Goal: Task Accomplishment & Management: Manage account settings

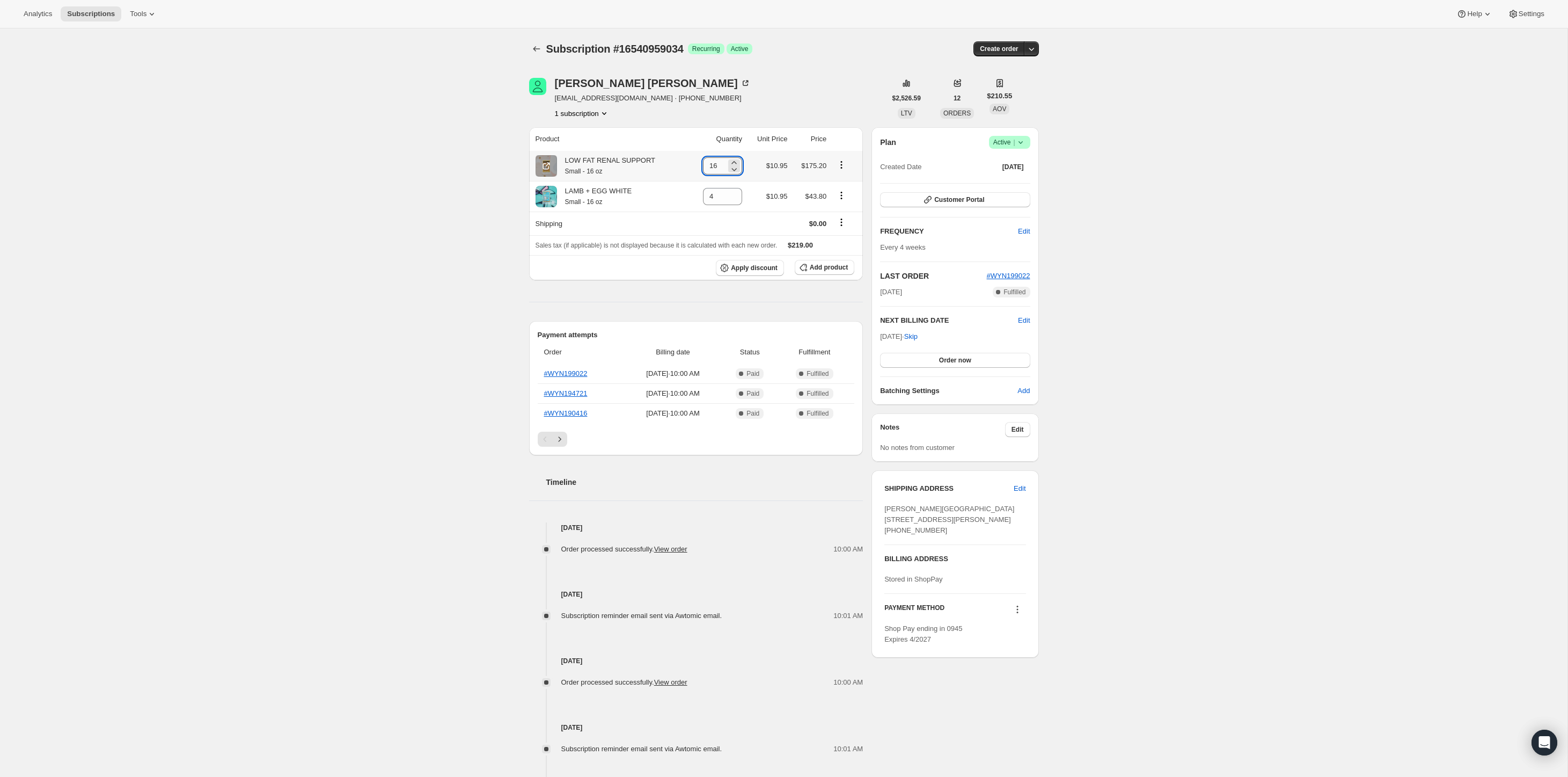
click at [717, 167] on input "16" at bounding box center [714, 166] width 23 height 17
drag, startPoint x: 383, startPoint y: 249, endPoint x: 485, endPoint y: 223, distance: 105.3
click at [383, 248] on div "Subscription #16540959034. This page is ready Subscription #16540959034 Success…" at bounding box center [784, 467] width 1568 height 879
click at [721, 168] on input "16" at bounding box center [714, 166] width 23 height 17
type input "1"
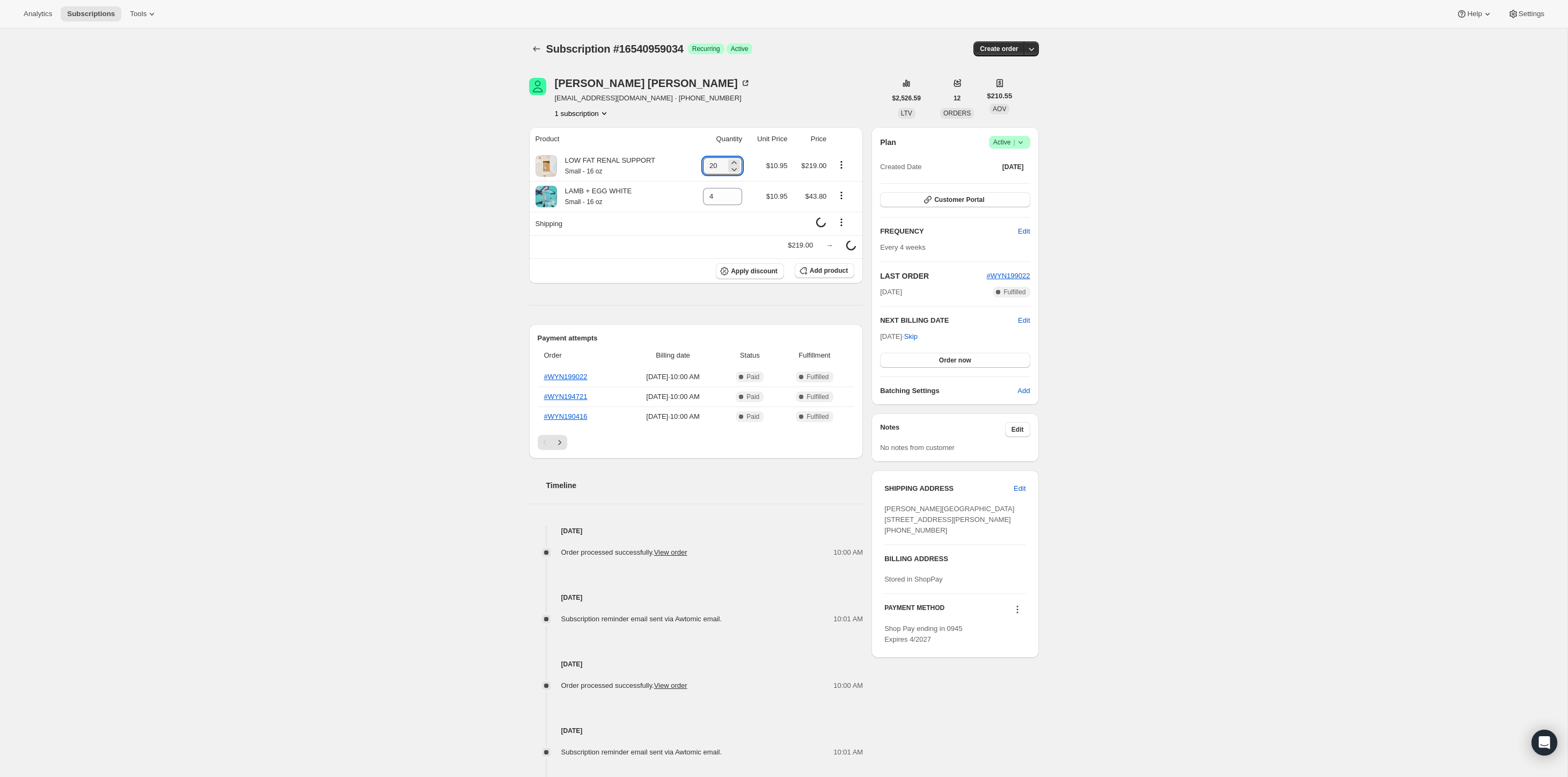
click at [503, 203] on div "Subscription #16540959034. This page is ready Subscription #16540959034 Success…" at bounding box center [784, 469] width 1568 height 882
click at [715, 166] on input "20" at bounding box center [714, 166] width 23 height 17
click at [478, 217] on div "Subscription #16540959034. This page is ready Subscription #16540959034 Success…" at bounding box center [784, 467] width 1568 height 879
click at [535, 50] on icon "Subscriptions" at bounding box center [537, 48] width 10 height 10
type input "16"
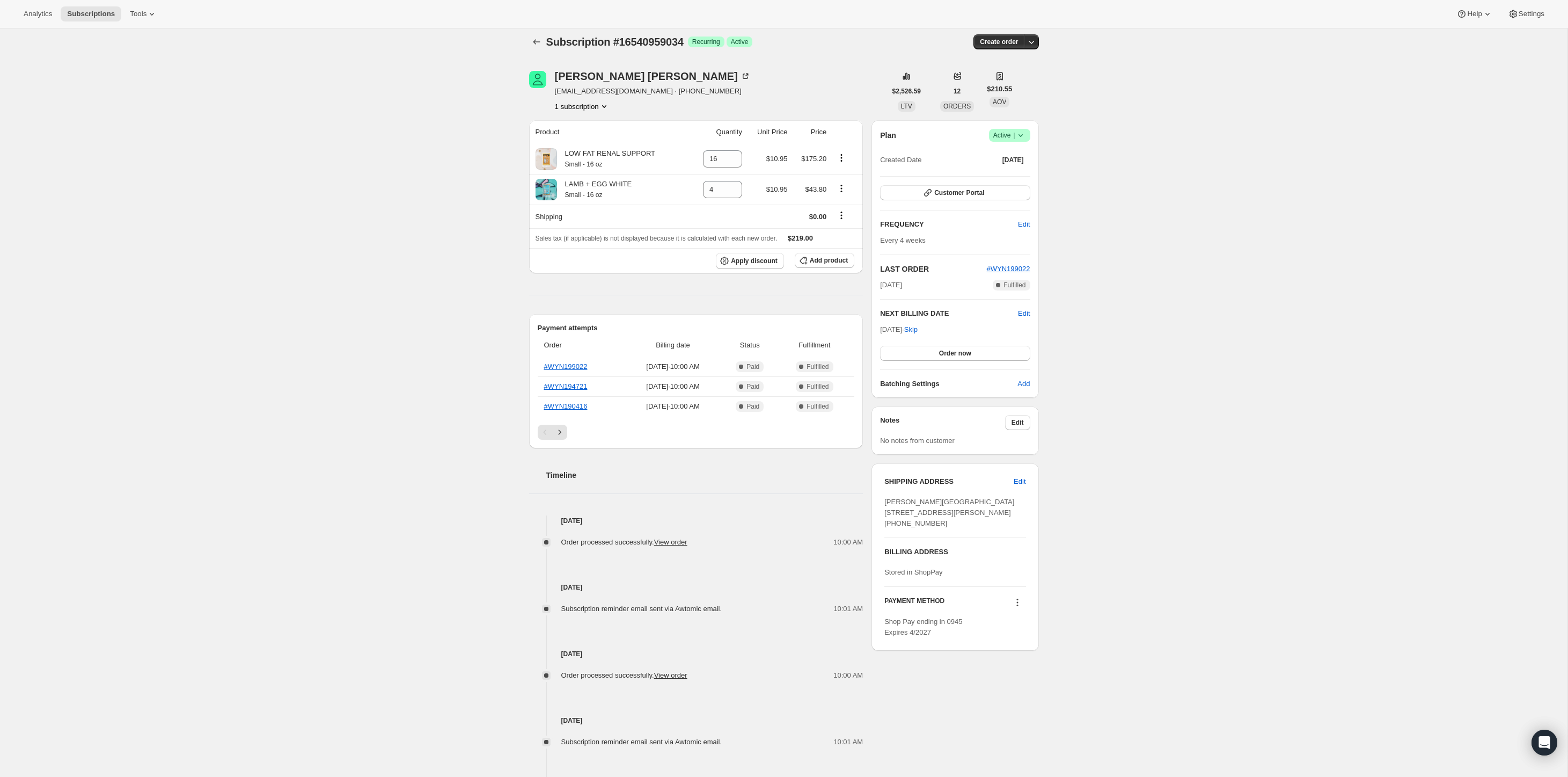
scroll to position [7, 0]
click at [843, 192] on icon "Product actions" at bounding box center [842, 189] width 10 height 10
click at [729, 162] on icon at bounding box center [734, 162] width 10 height 10
click at [730, 156] on icon at bounding box center [734, 158] width 10 height 10
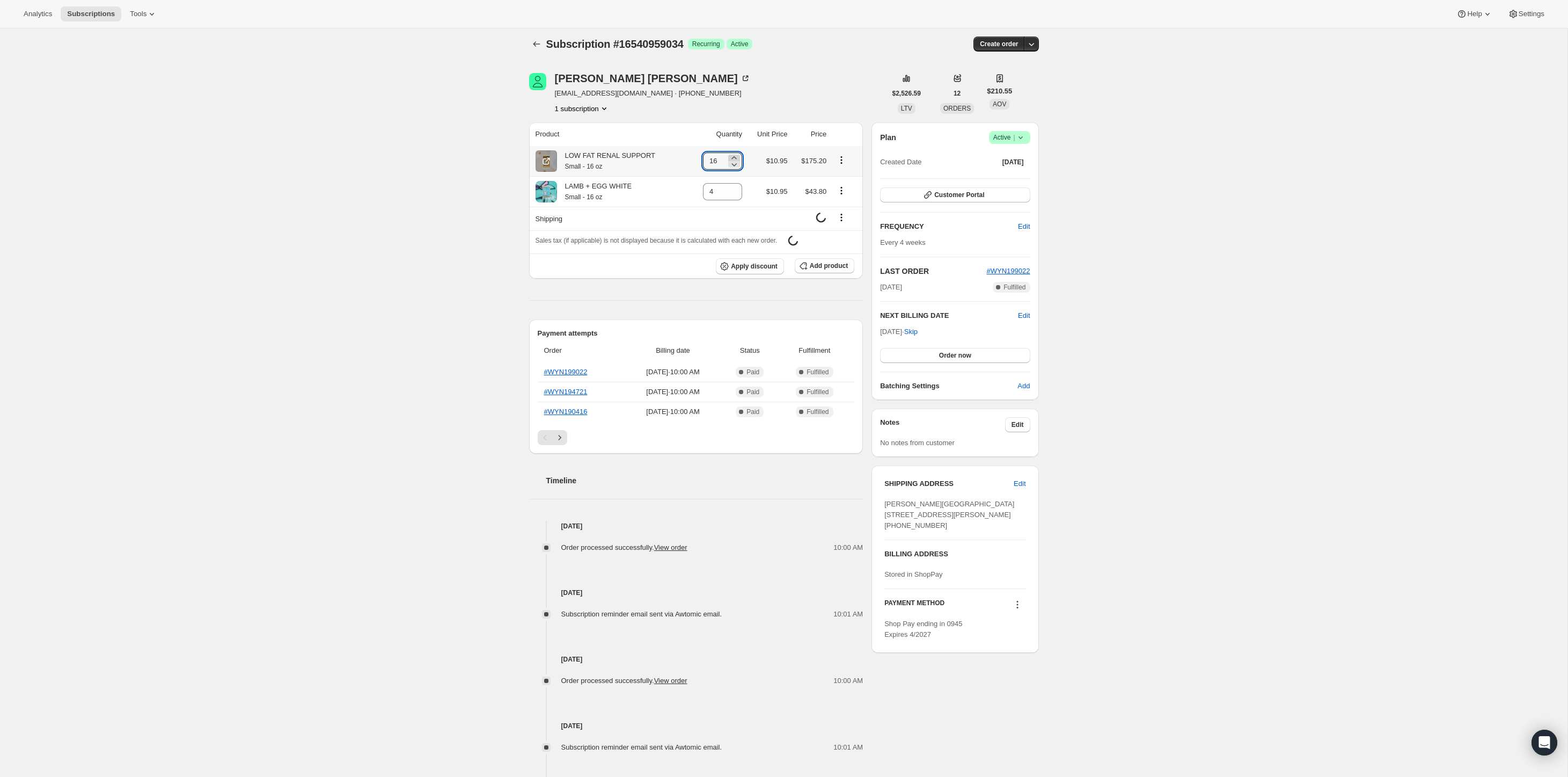
click at [730, 156] on icon at bounding box center [734, 158] width 10 height 10
click at [732, 156] on icon at bounding box center [734, 158] width 5 height 3
type input "20"
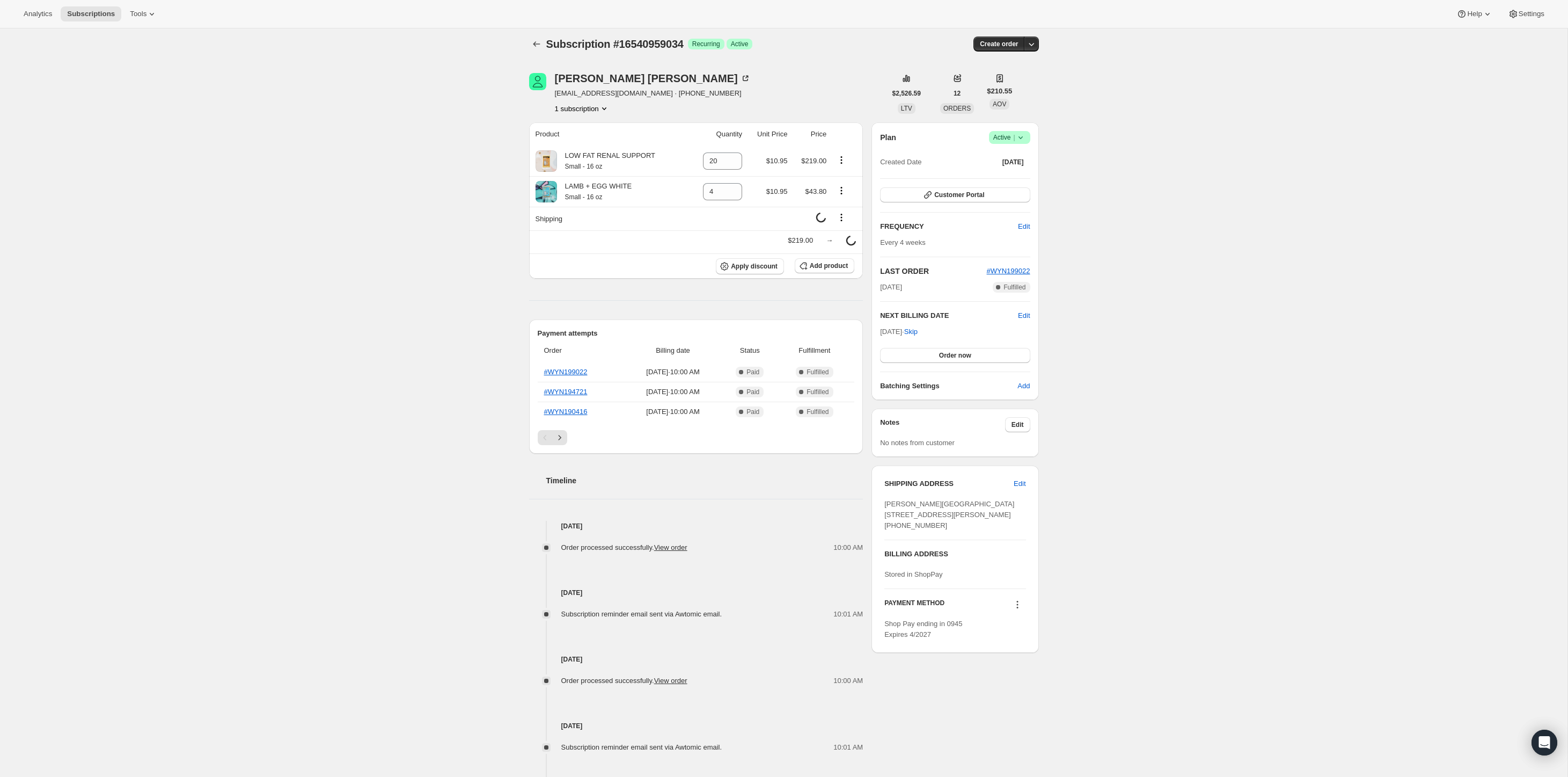
click at [496, 162] on div "Subscription #16540959034. This page is ready Subscription #16540959034 Success…" at bounding box center [784, 465] width 1568 height 882
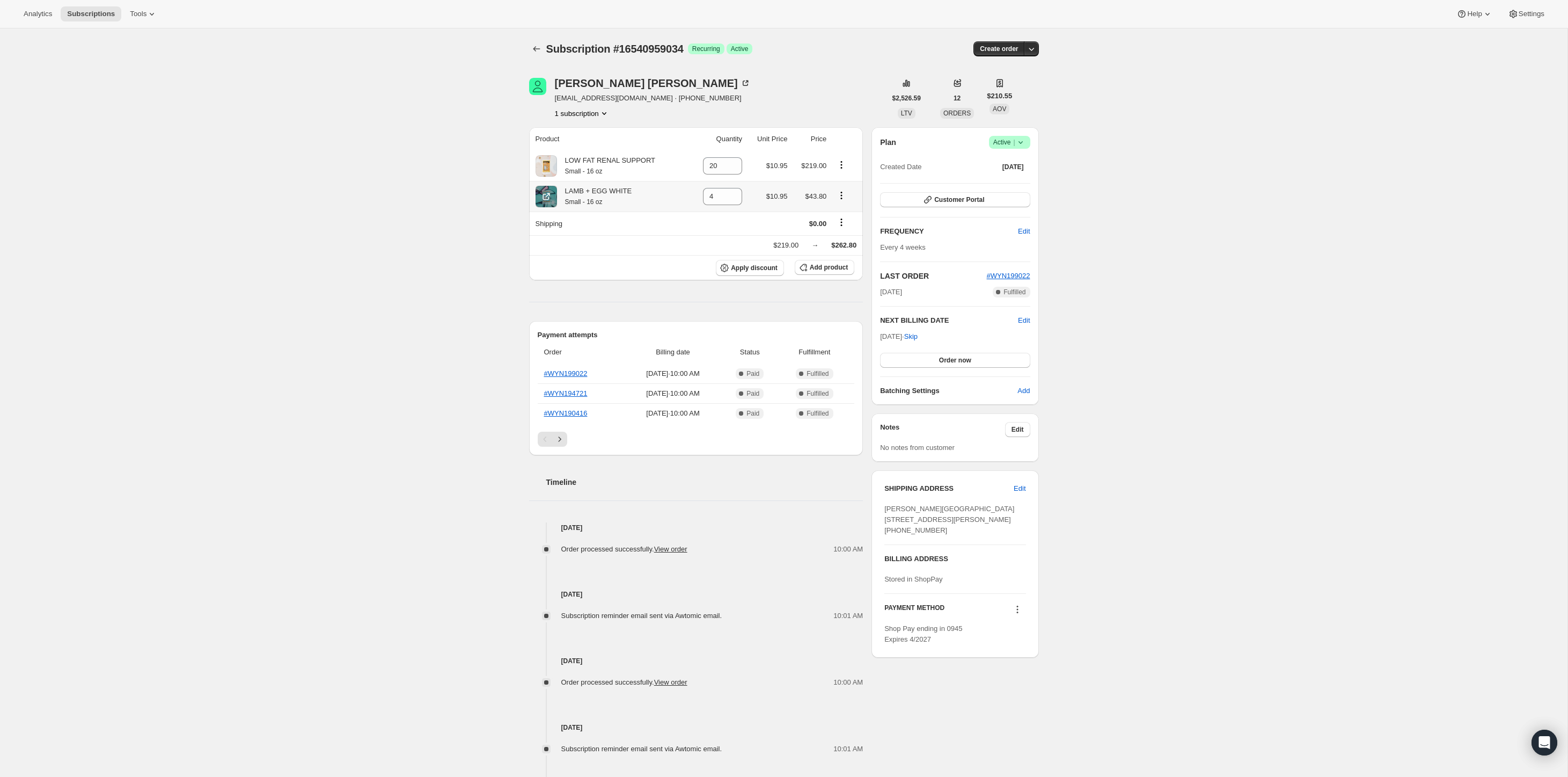
click at [840, 198] on icon "Product actions" at bounding box center [842, 195] width 10 height 10
click at [836, 218] on span "Remove" at bounding box center [834, 215] width 26 height 8
type input "0"
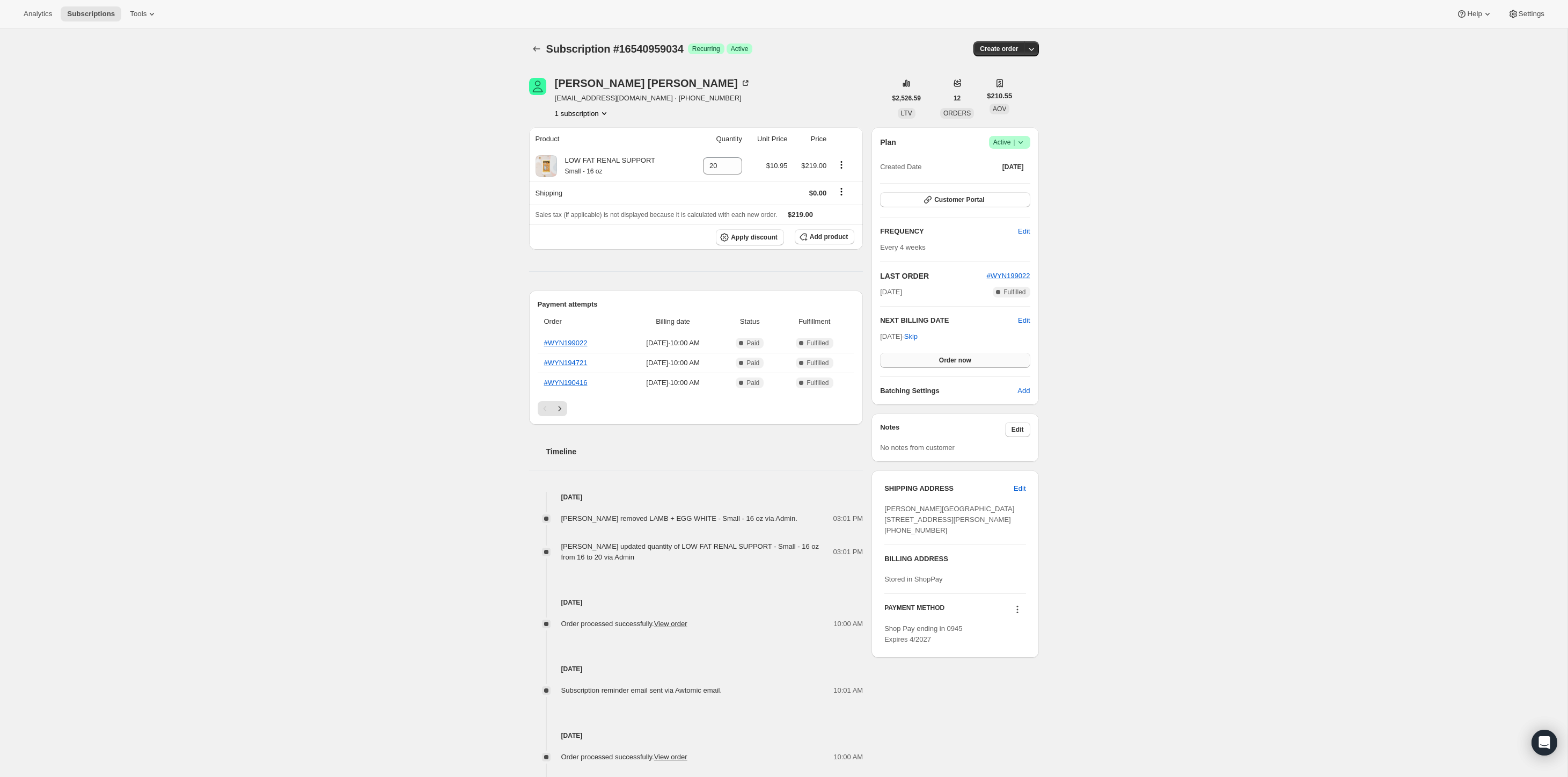
click at [974, 360] on button "Order now" at bounding box center [955, 360] width 150 height 15
click at [998, 355] on button "Click to confirm" at bounding box center [955, 360] width 150 height 15
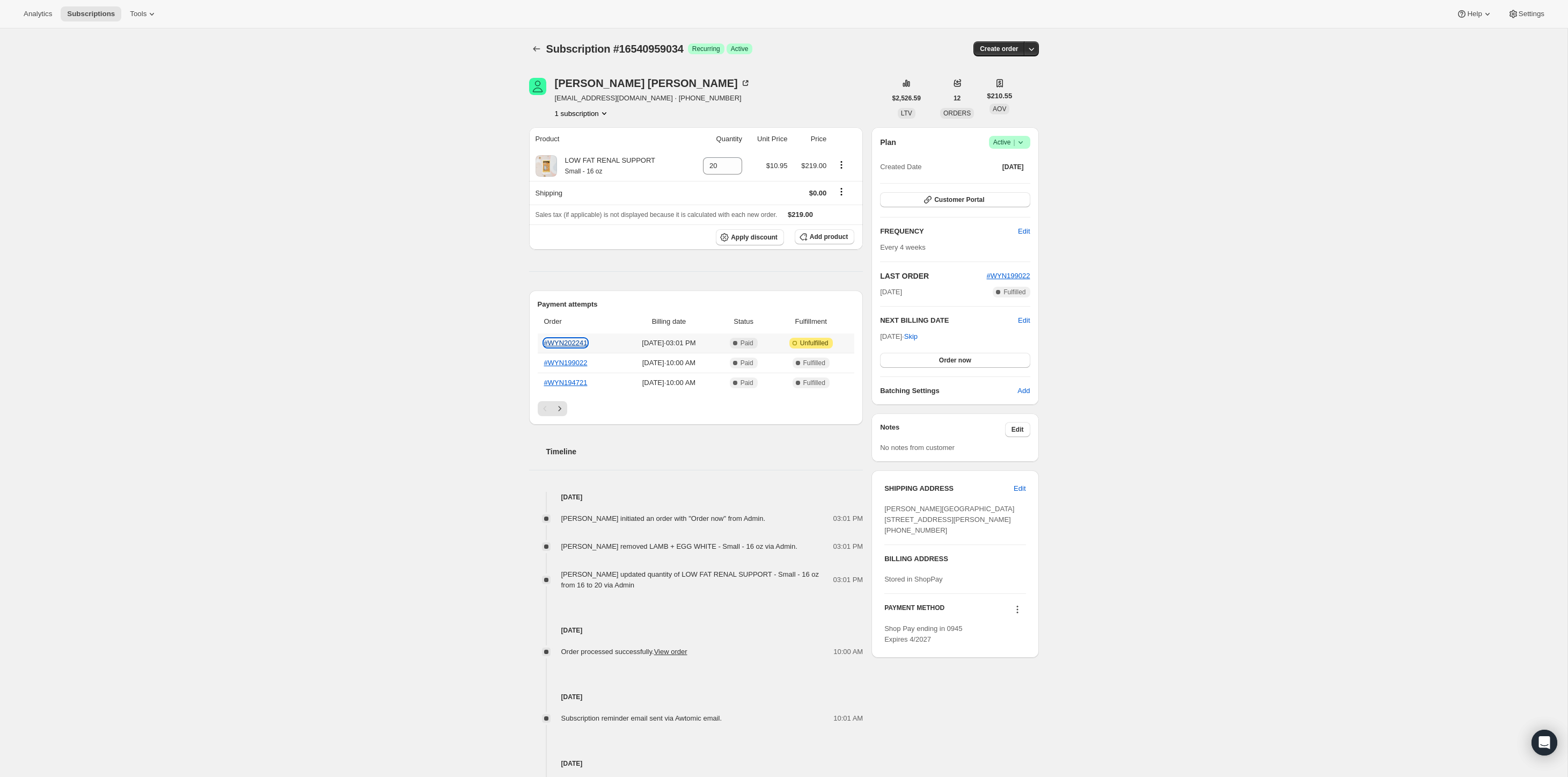
click at [565, 340] on link "#WYN202241" at bounding box center [566, 342] width 43 height 8
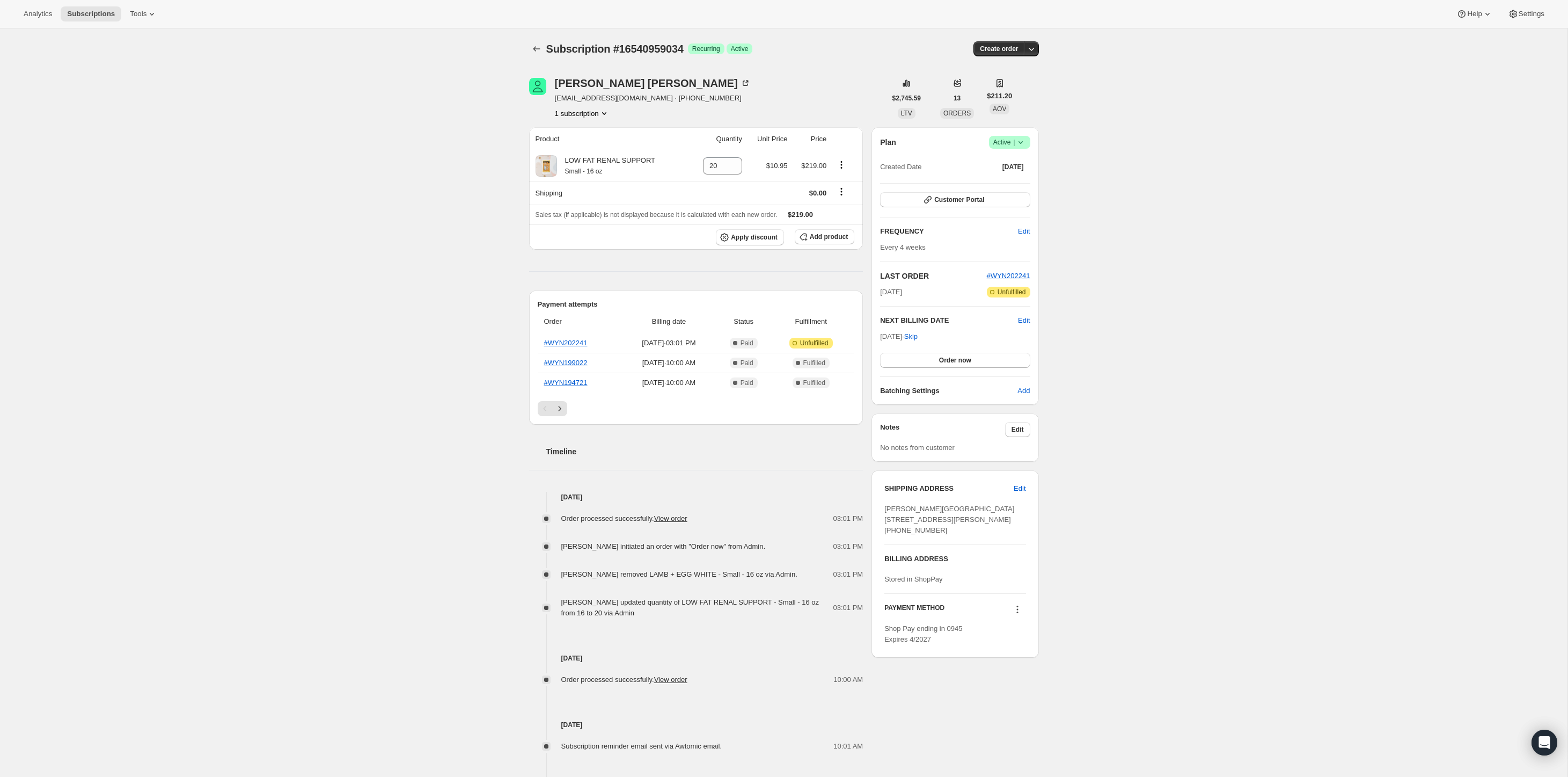
click at [352, 145] on div "Subscription #16540959034. This page is ready Subscription #16540959034 Success…" at bounding box center [784, 489] width 1568 height 922
click at [717, 166] on input "23" at bounding box center [714, 166] width 23 height 17
type input "2"
type input "16"
click at [433, 149] on div "Subscription #16540959034. This page is ready Subscription #16540959034 Success…" at bounding box center [784, 490] width 1568 height 925
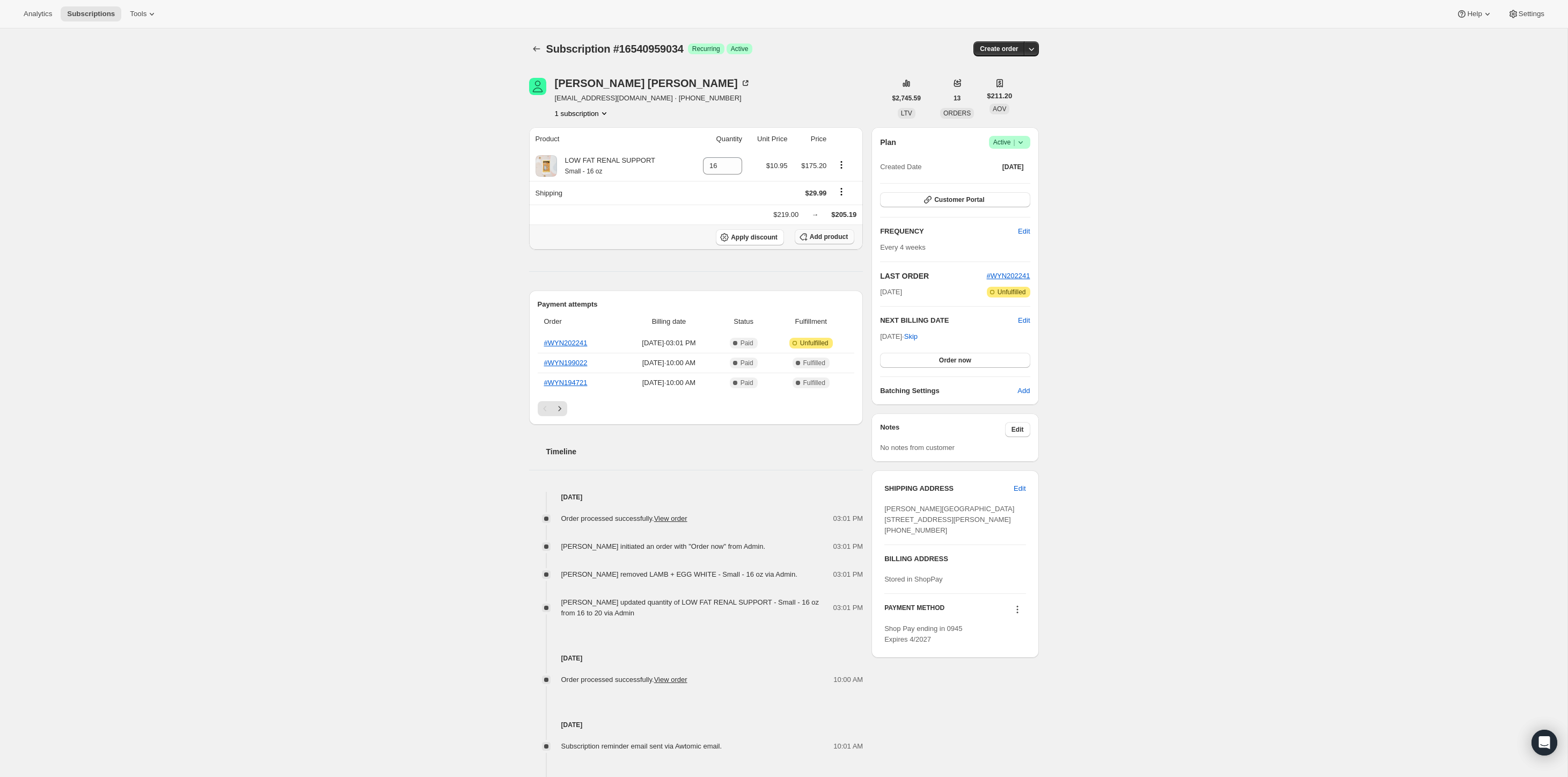
click at [810, 233] on span "Add product" at bounding box center [829, 236] width 38 height 9
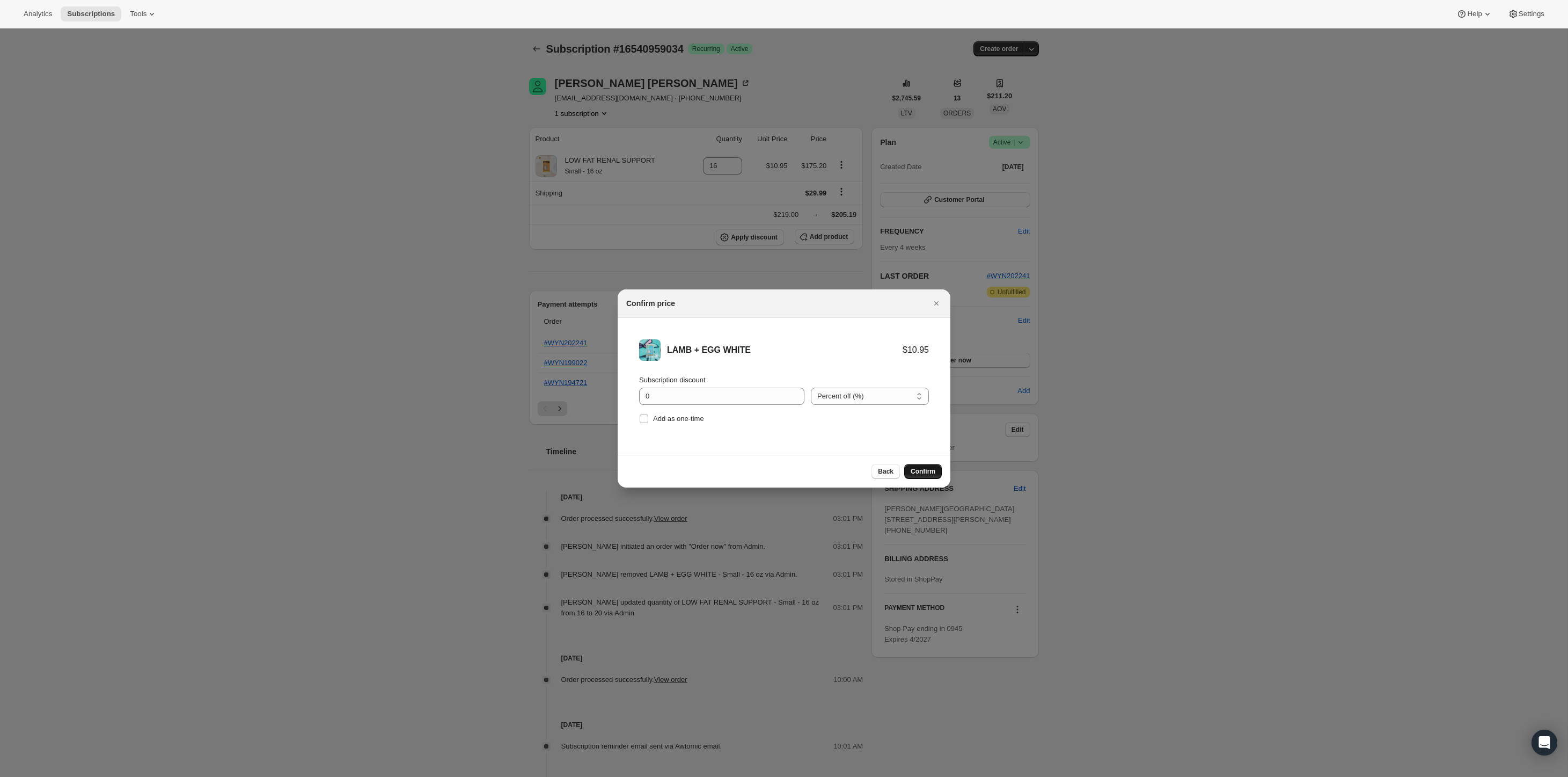
click at [931, 471] on span "Confirm" at bounding box center [923, 471] width 25 height 9
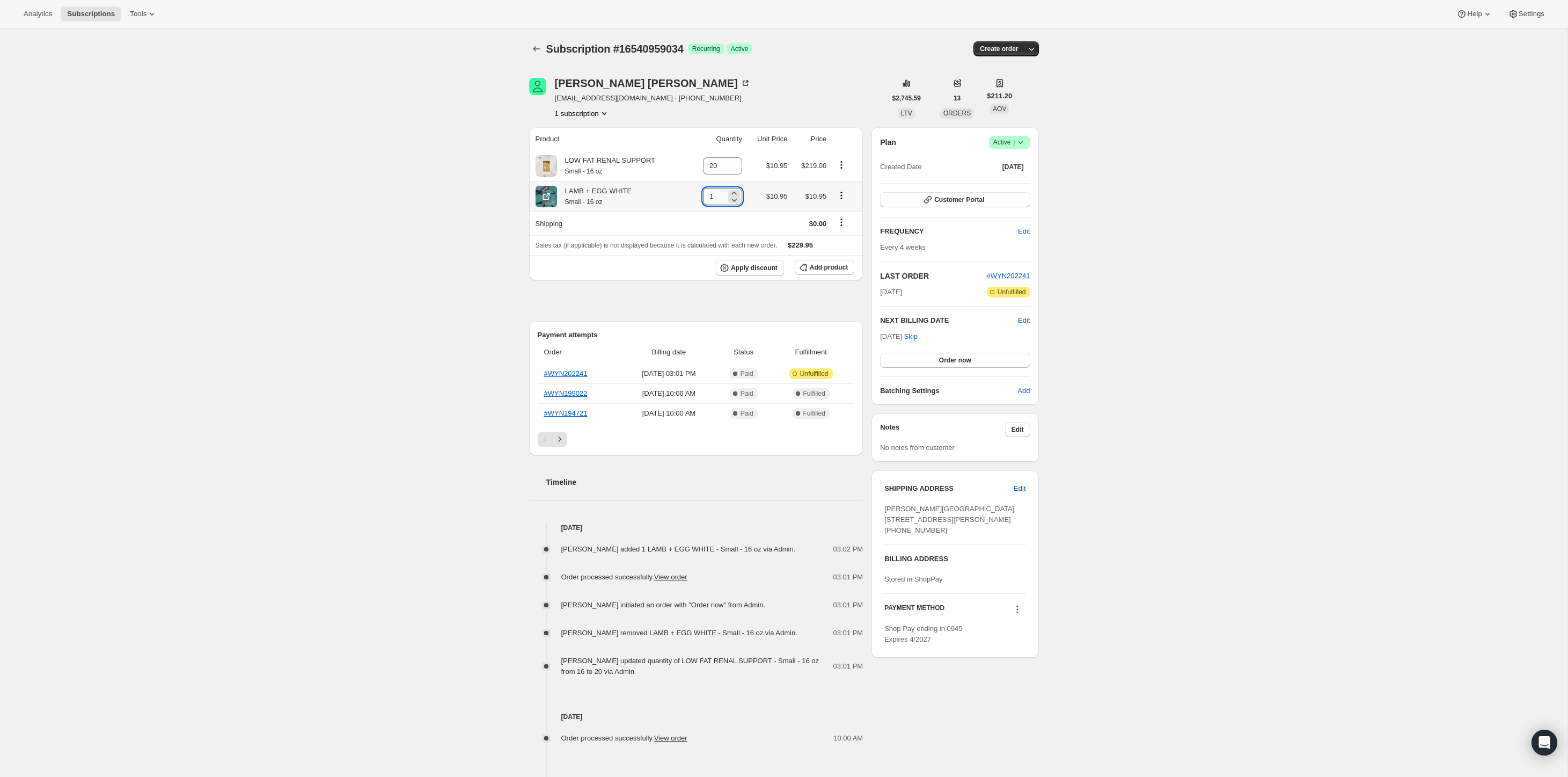
click at [711, 202] on input "1" at bounding box center [714, 196] width 23 height 17
type input "4"
click at [396, 181] on div "Subscription #16540959034. This page is ready Subscription #16540959034 Success…" at bounding box center [784, 520] width 1568 height 983
click at [715, 160] on input "20" at bounding box center [714, 166] width 23 height 17
type input "2"
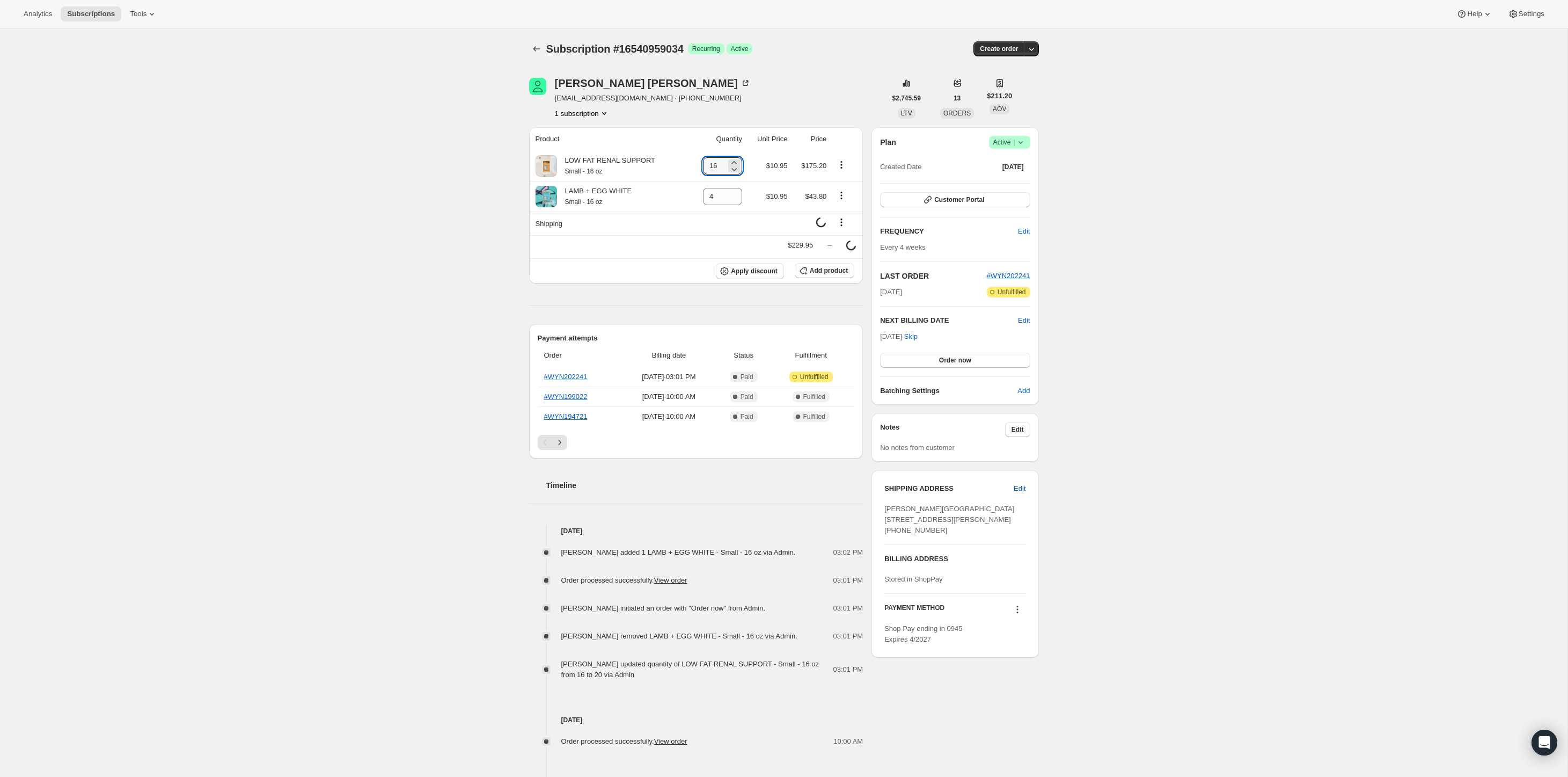
type input "16"
click at [326, 225] on div "Subscription #16540959034. This page is ready Subscription #16540959034 Success…" at bounding box center [784, 520] width 1568 height 983
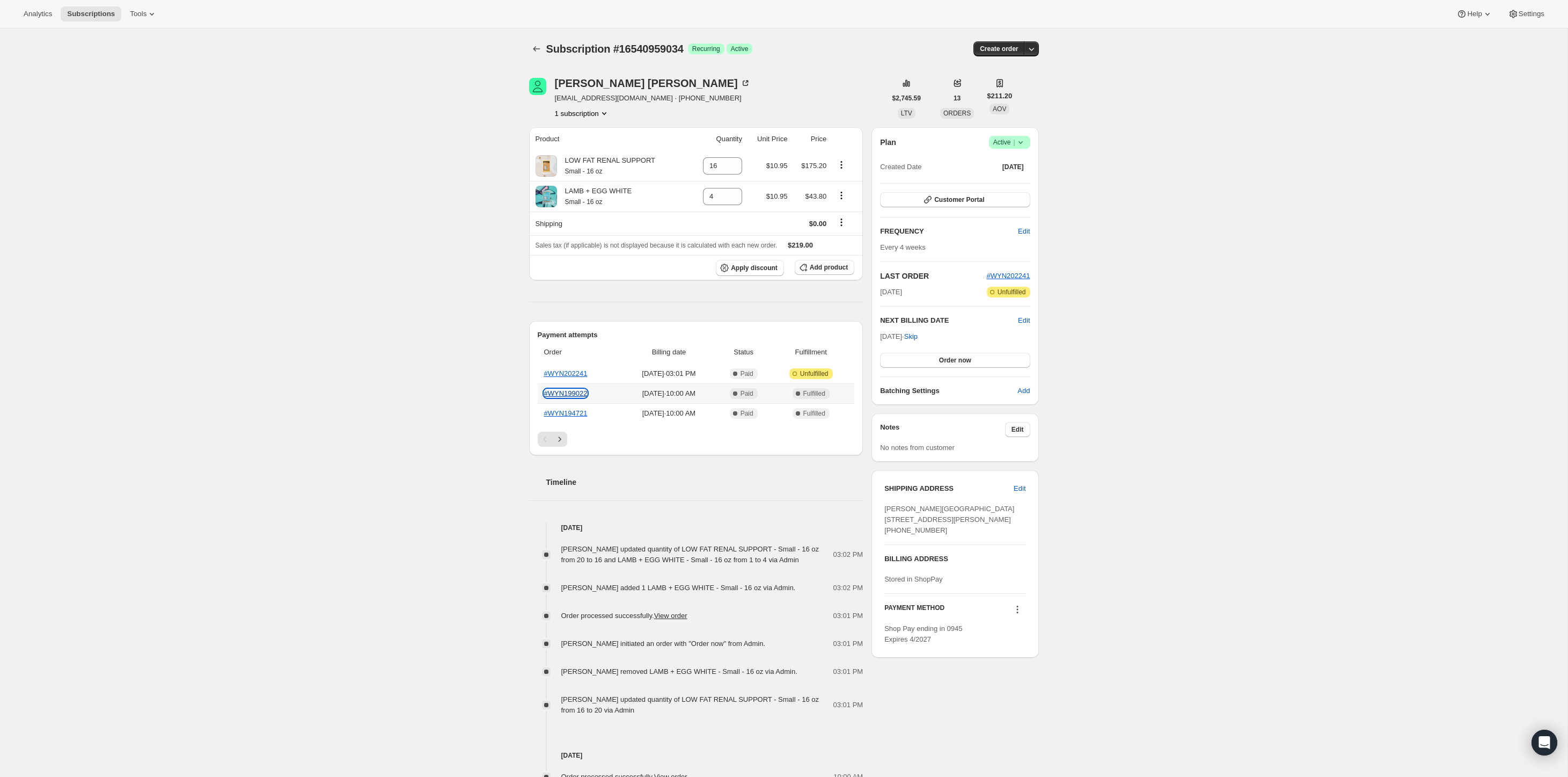
click at [580, 390] on link "#WYN199022" at bounding box center [566, 393] width 43 height 8
click at [567, 376] on link "#WYN202241" at bounding box center [566, 373] width 43 height 8
click at [589, 85] on div "Loretta Natalizio" at bounding box center [652, 83] width 196 height 10
